Goal: Task Accomplishment & Management: Use online tool/utility

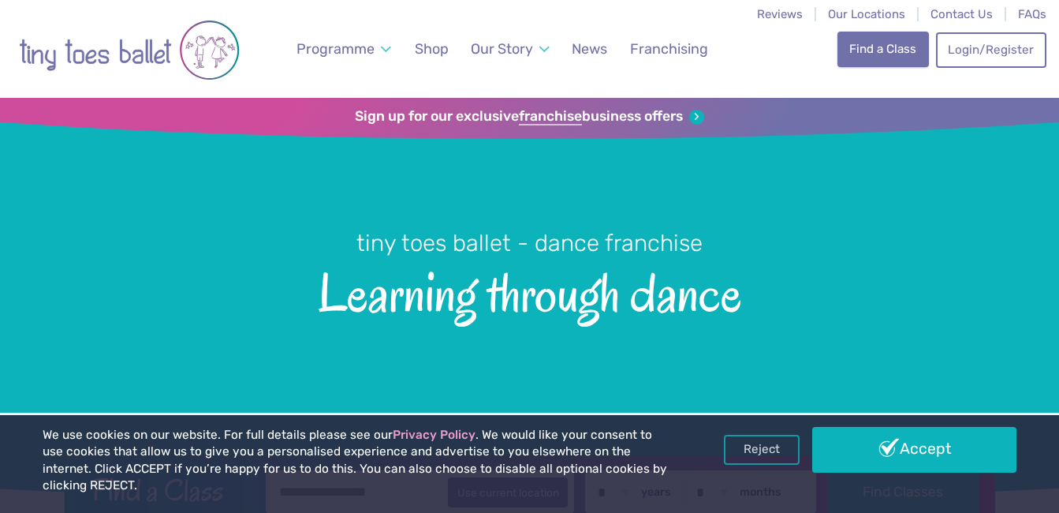
click at [896, 47] on link "Find a Class" at bounding box center [882, 49] width 91 height 35
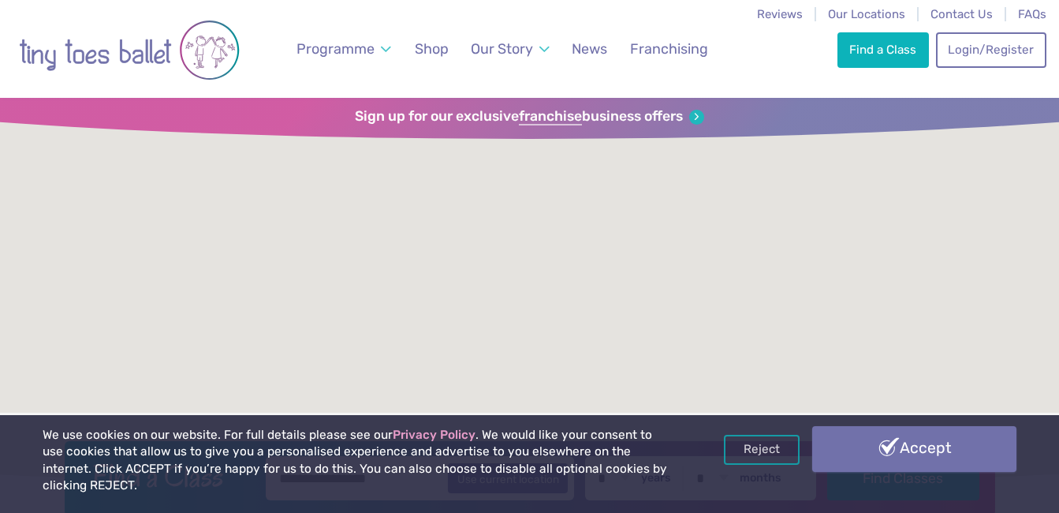
click at [847, 472] on link "Accept" at bounding box center [913, 449] width 203 height 46
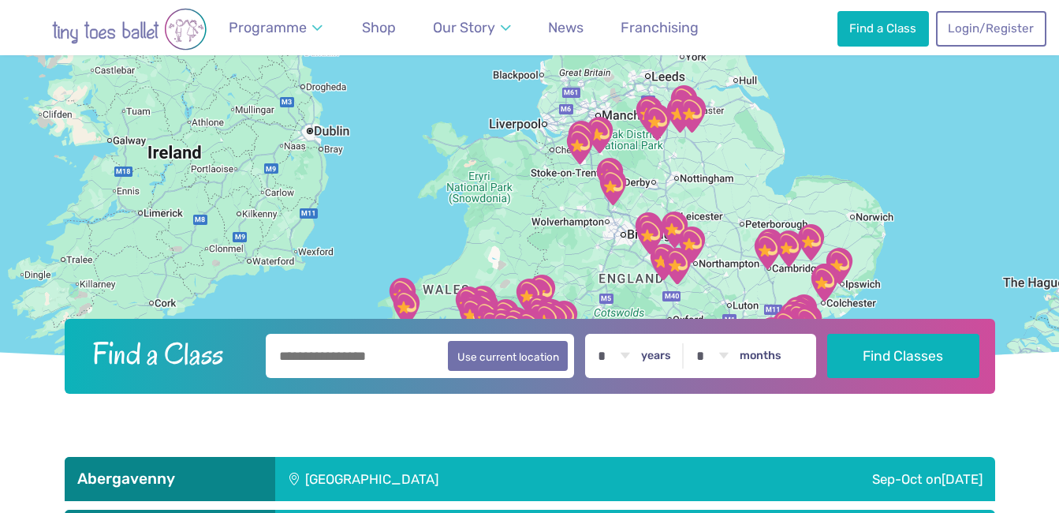
scroll to position [122, 0]
click at [509, 360] on button "Use current location" at bounding box center [508, 355] width 121 height 30
type input "**********"
click at [634, 355] on select "* * * * * * * * * * ** ** **" at bounding box center [613, 356] width 49 height 44
select select "*"
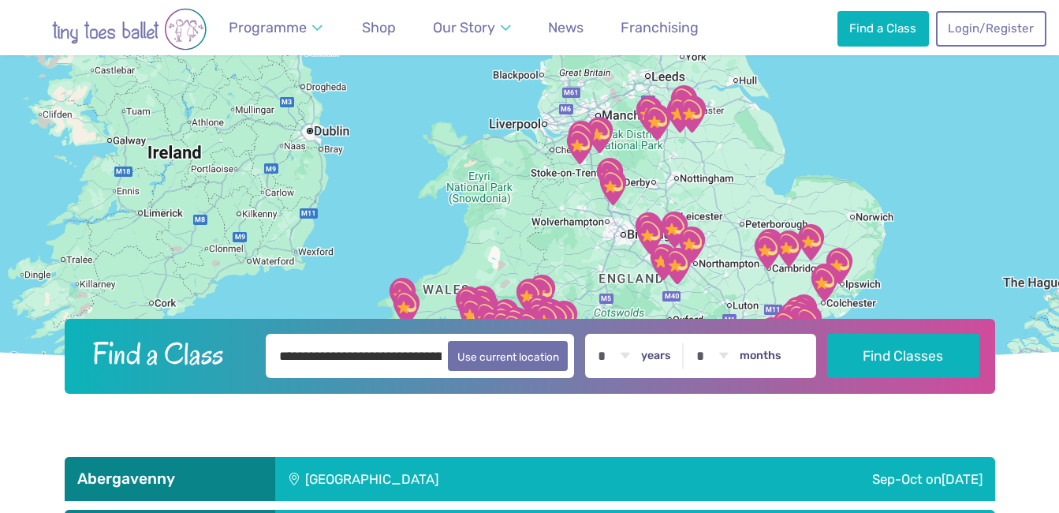
click at [601, 334] on select "* * * * * * * * * * ** ** **" at bounding box center [613, 356] width 49 height 44
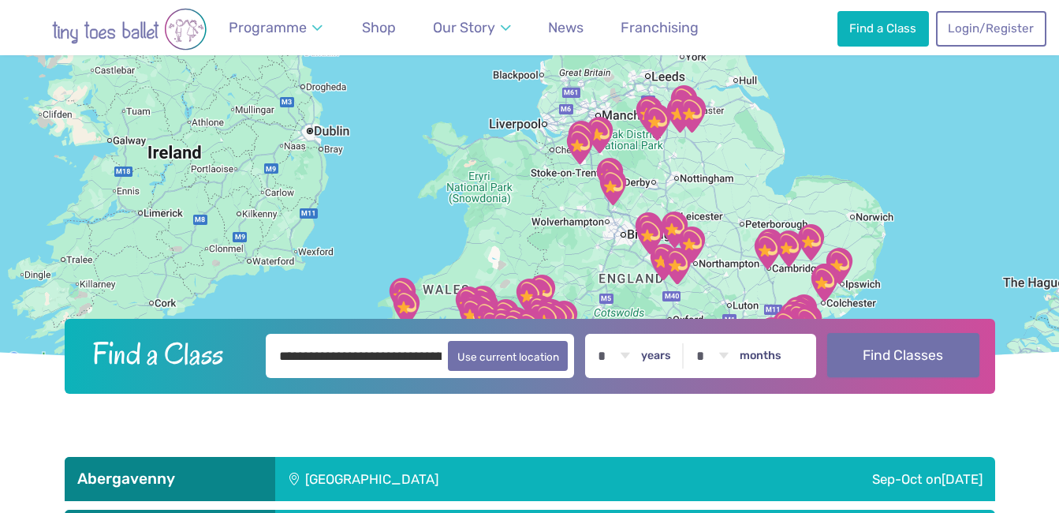
click at [896, 361] on button "Find Classes" at bounding box center [903, 355] width 152 height 44
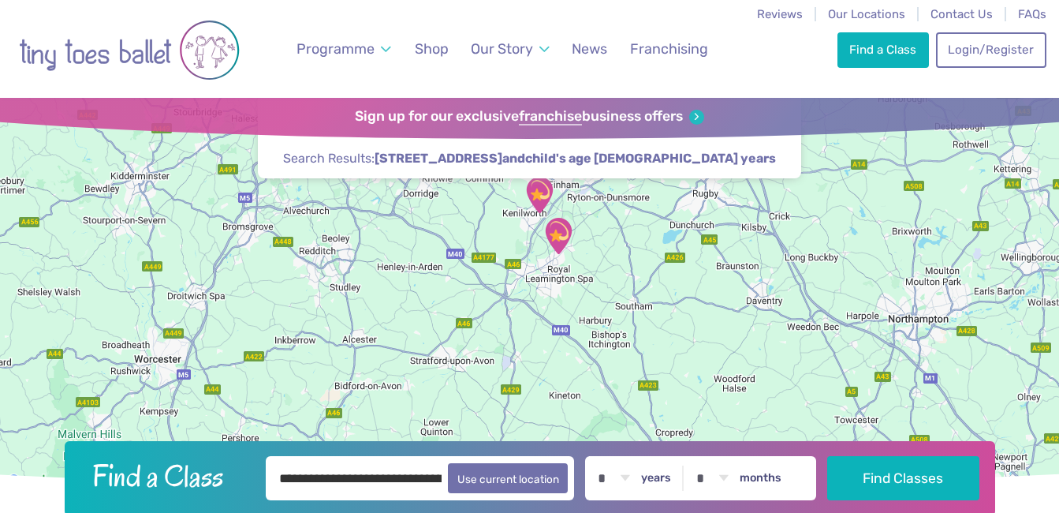
click at [557, 236] on img "Lillington Social Club" at bounding box center [558, 235] width 39 height 39
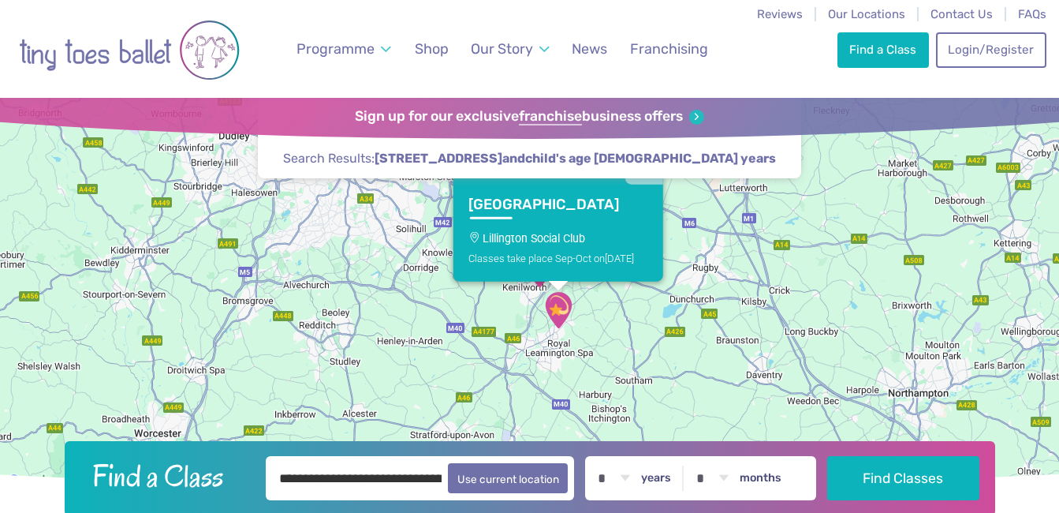
click at [549, 260] on div "Classes take place Sep-Oct on Sunday" at bounding box center [557, 258] width 179 height 12
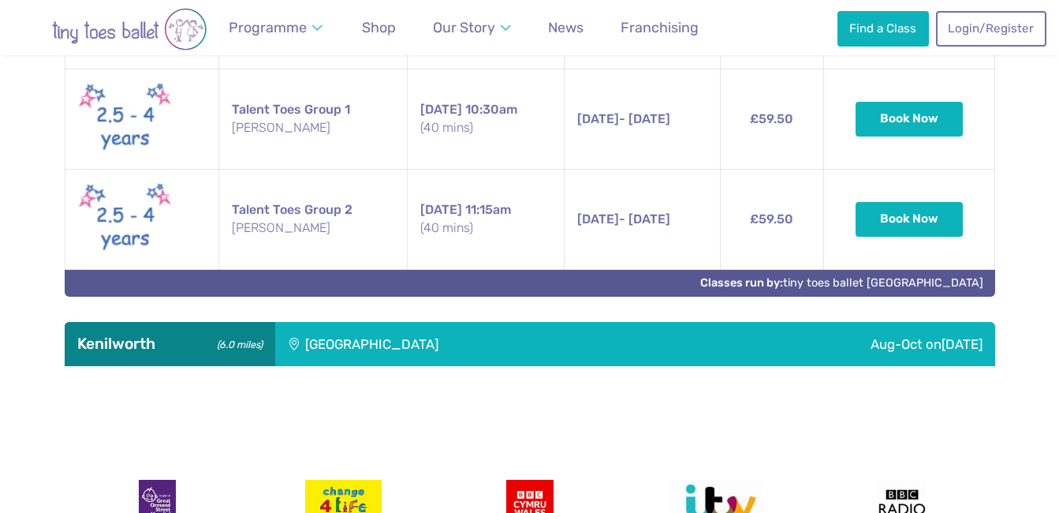
scroll to position [837, 0]
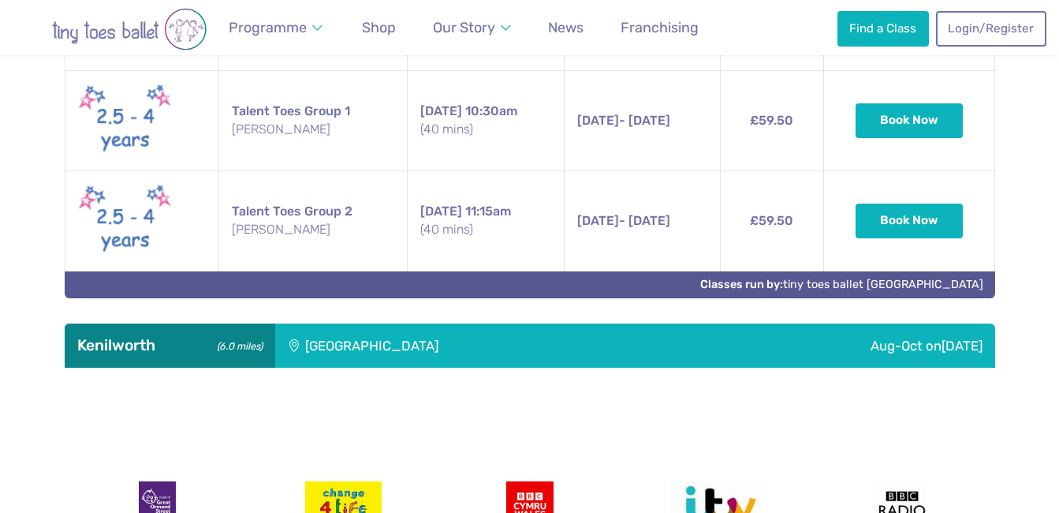
click at [404, 333] on div "[GEOGRAPHIC_DATA]" at bounding box center [477, 345] width 404 height 44
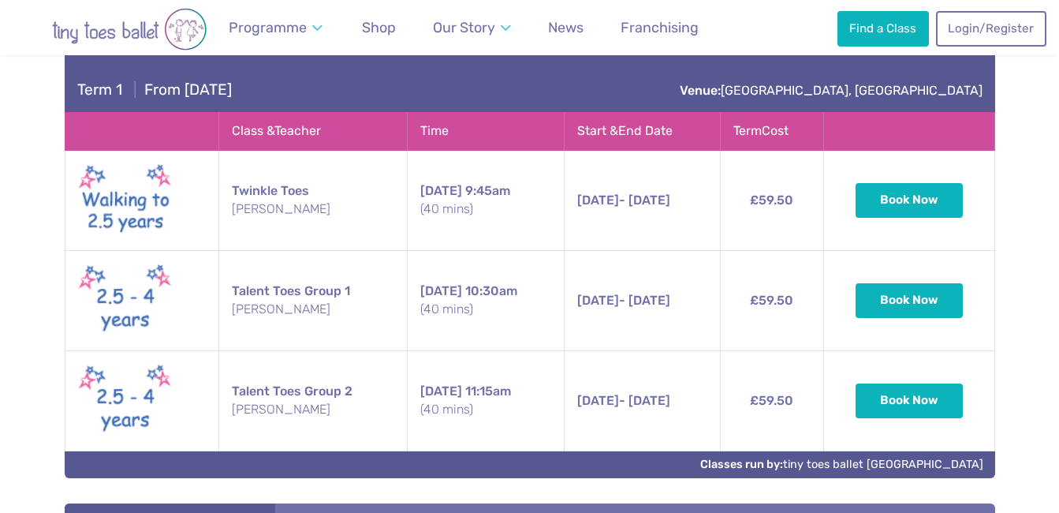
scroll to position [656, 0]
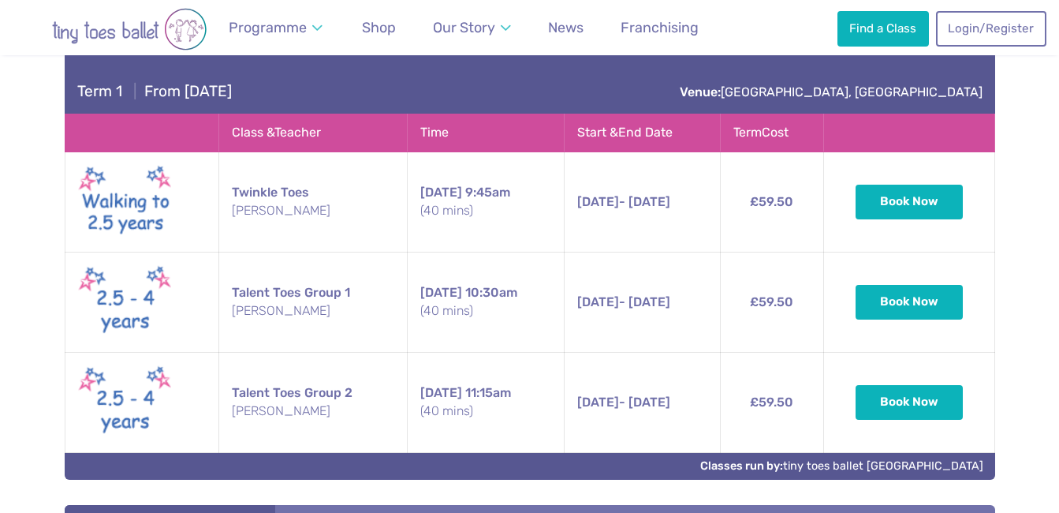
click at [680, 46] on li "Franchising" at bounding box center [659, 27] width 122 height 55
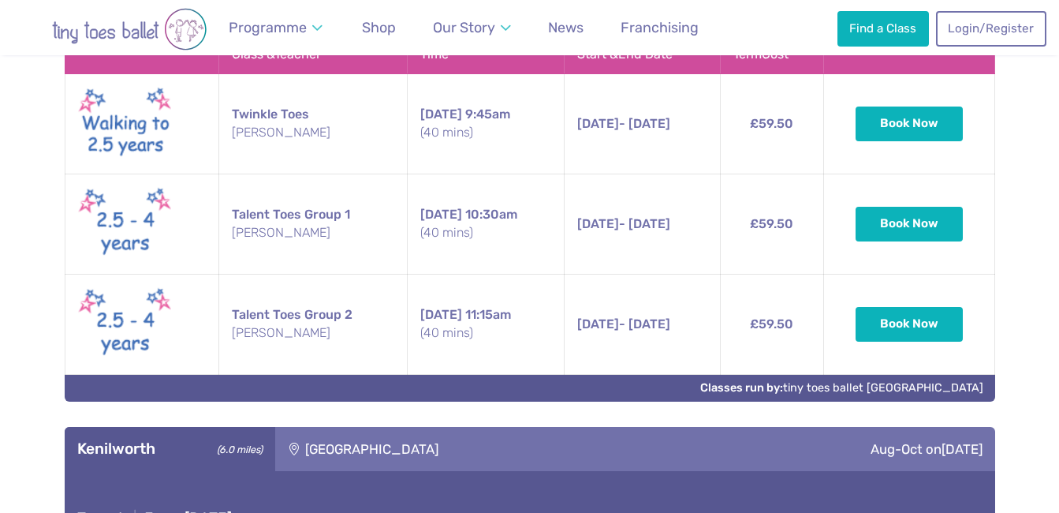
scroll to position [592, 0]
